Goal: Navigation & Orientation: Find specific page/section

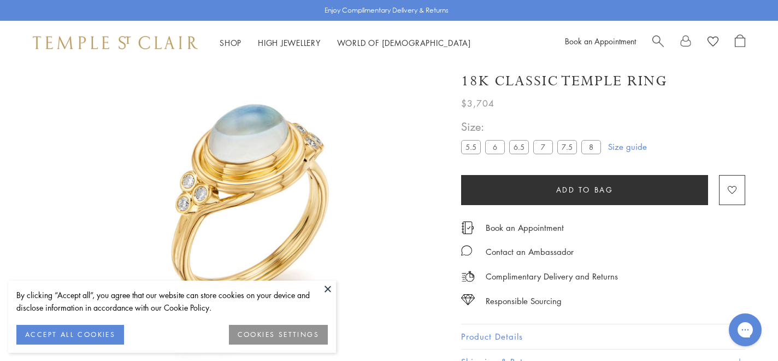
scroll to position [65, 0]
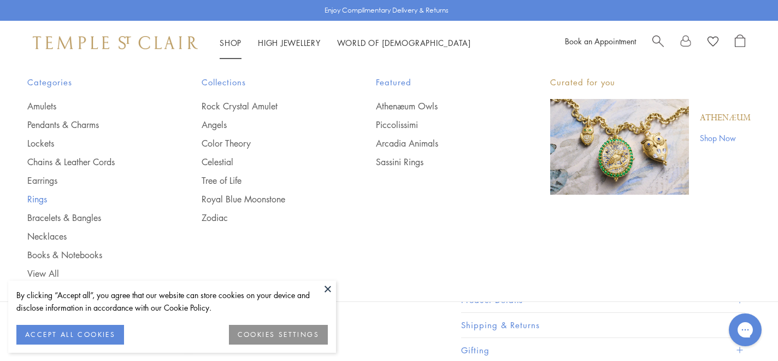
click at [44, 197] on link "Rings" at bounding box center [92, 199] width 131 height 12
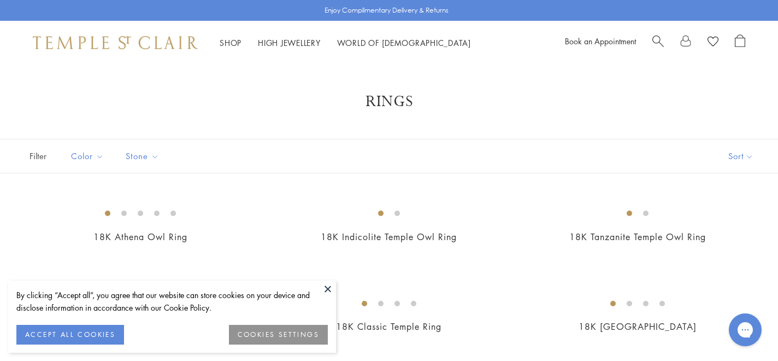
click at [331, 291] on button at bounding box center [328, 288] width 16 height 16
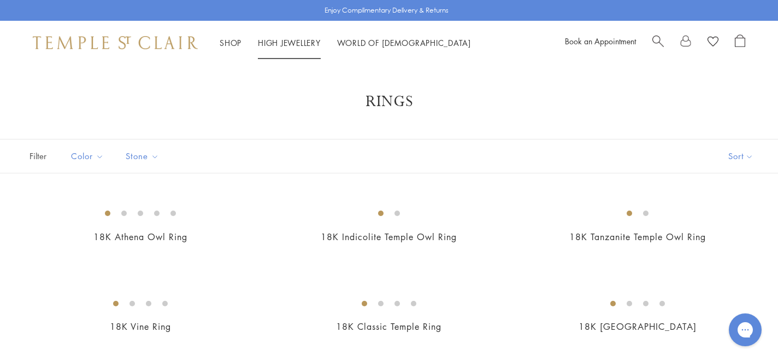
click at [280, 40] on link "High Jewellery High Jewellery" at bounding box center [289, 42] width 63 height 11
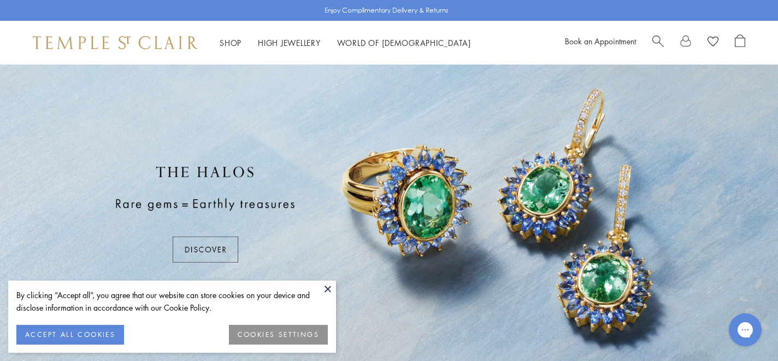
click at [330, 289] on button at bounding box center [328, 288] width 16 height 16
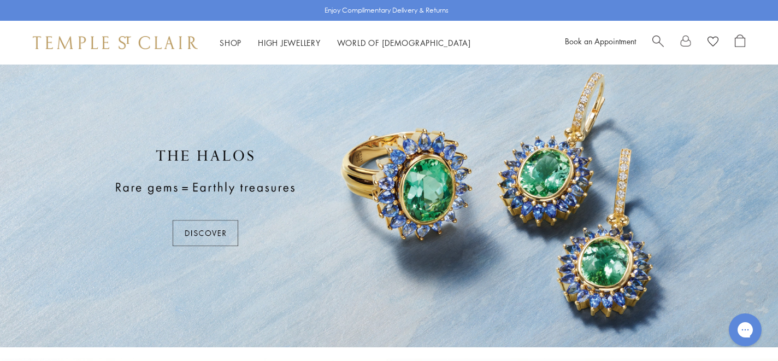
scroll to position [13, 0]
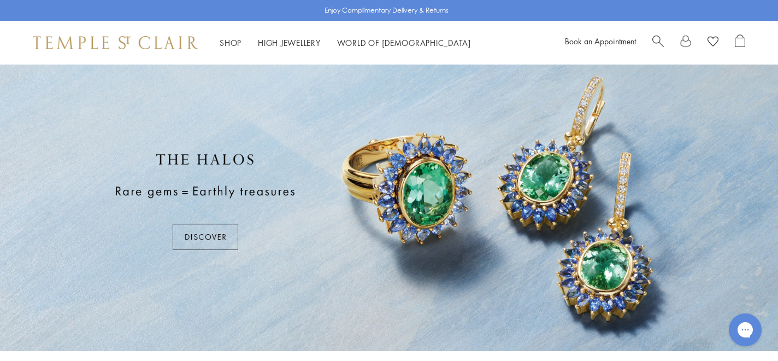
click at [208, 237] on div at bounding box center [389, 201] width 778 height 299
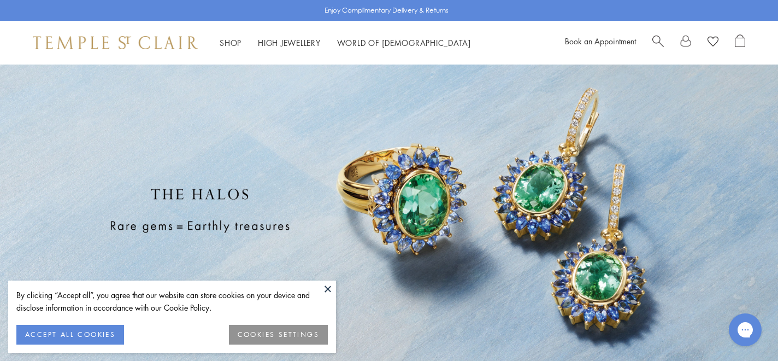
click at [330, 289] on button at bounding box center [328, 288] width 16 height 16
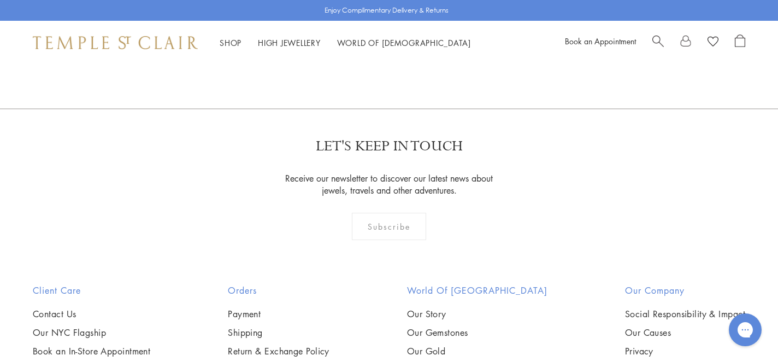
scroll to position [1720, 0]
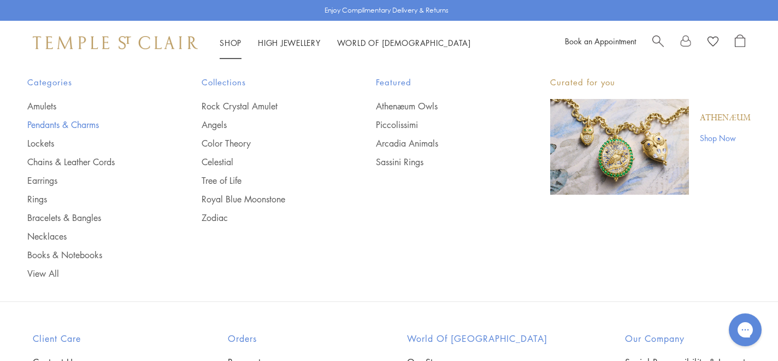
click at [59, 123] on link "Pendants & Charms" at bounding box center [92, 125] width 131 height 12
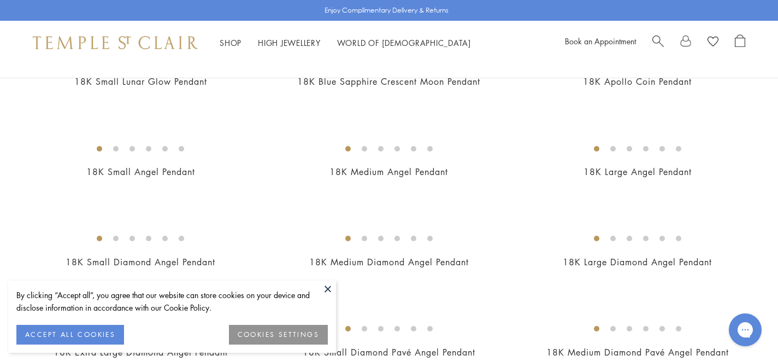
scroll to position [557, 0]
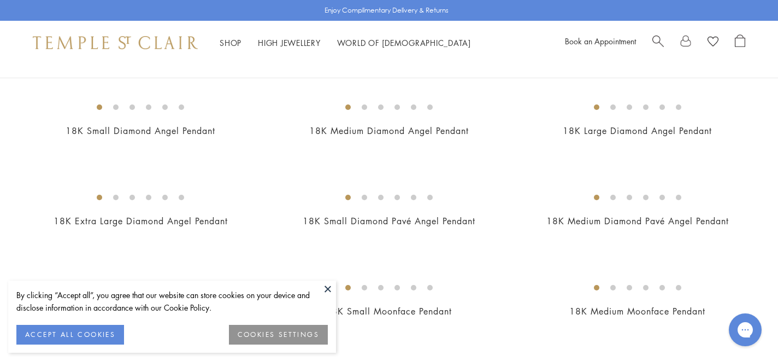
click at [329, 291] on button at bounding box center [328, 288] width 16 height 16
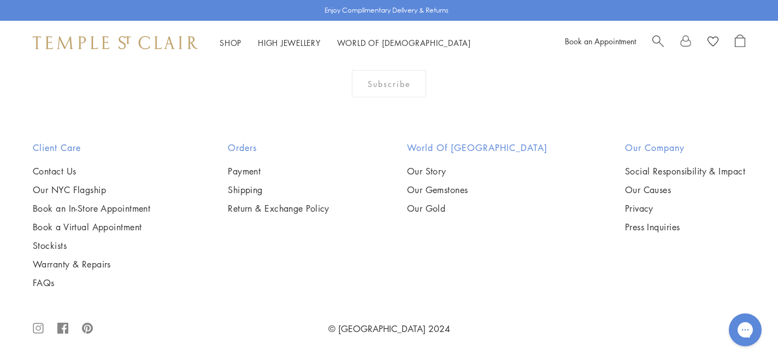
scroll to position [6617, 0]
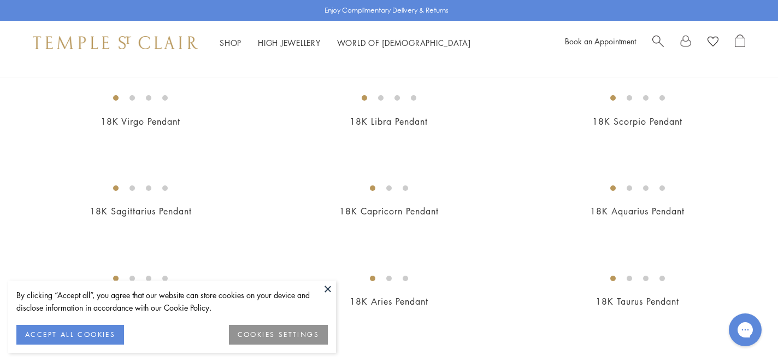
scroll to position [279, 0]
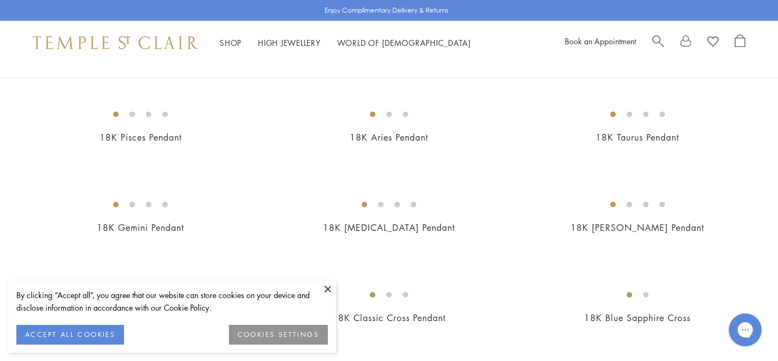
click at [87, 339] on button "ACCEPT ALL COOKIES" at bounding box center [70, 335] width 108 height 20
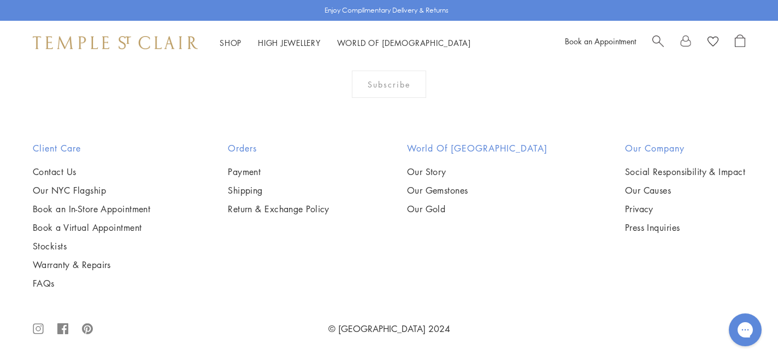
scroll to position [5752, 0]
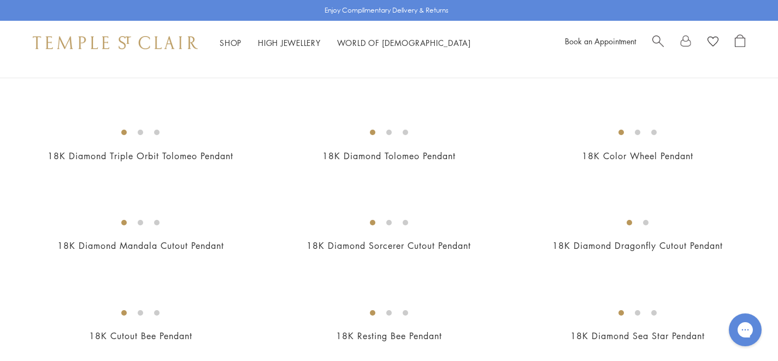
scroll to position [1589, 0]
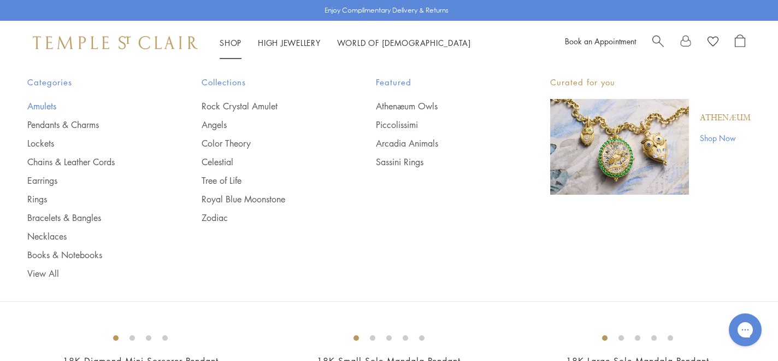
click at [50, 105] on link "Amulets" at bounding box center [92, 106] width 131 height 12
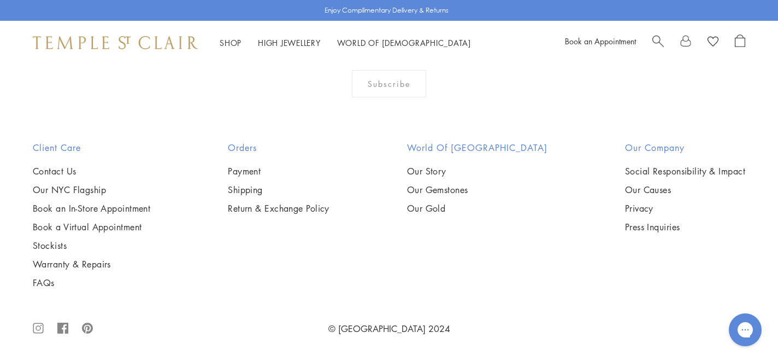
scroll to position [5184, 0]
